Goal: Information Seeking & Learning: Learn about a topic

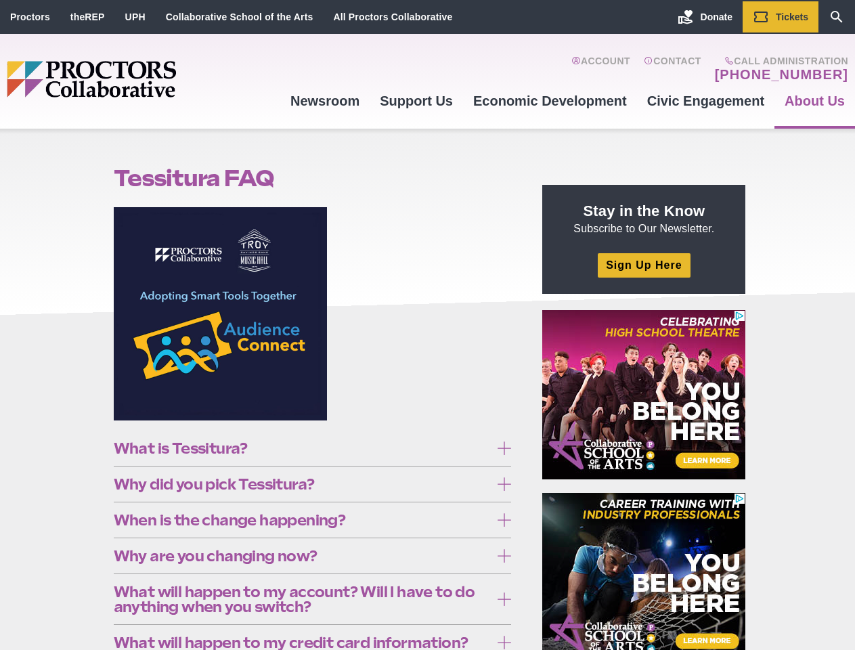
click at [427, 325] on figure at bounding box center [313, 318] width 398 height 223
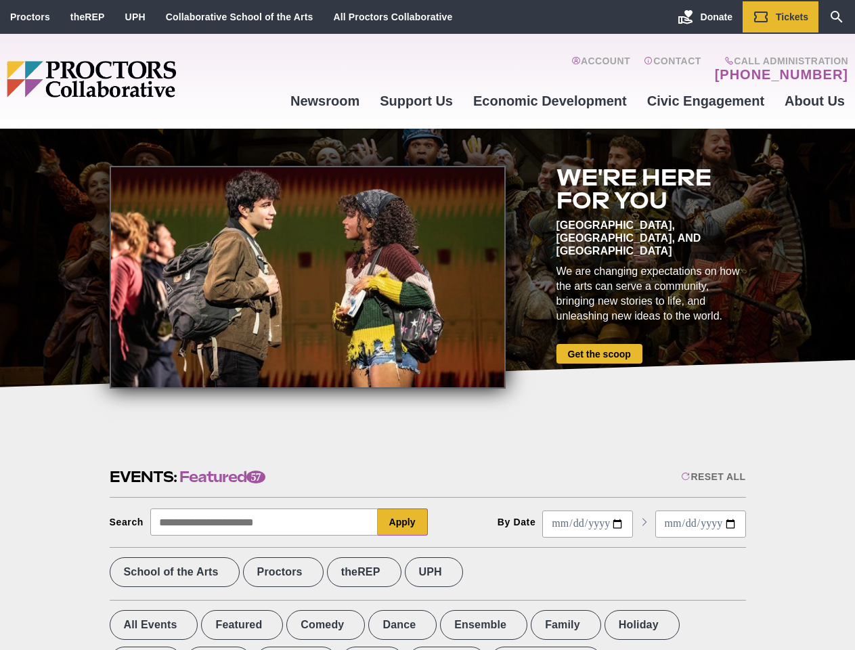
click at [427, 325] on div at bounding box center [308, 277] width 396 height 223
click at [712, 476] on div "Reset All" at bounding box center [713, 476] width 64 height 11
click at [403, 522] on button "Apply" at bounding box center [403, 521] width 50 height 27
